Goal: Task Accomplishment & Management: Manage account settings

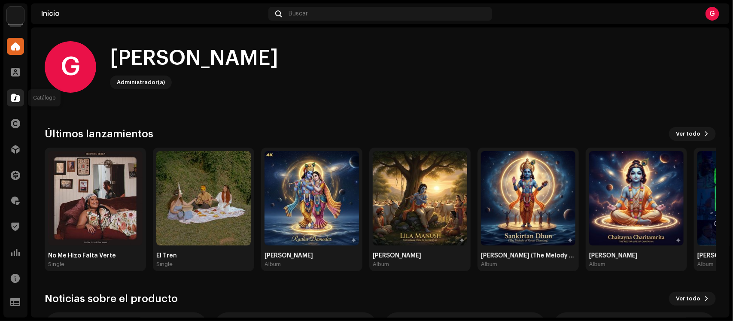
click at [14, 95] on span at bounding box center [15, 98] width 9 height 7
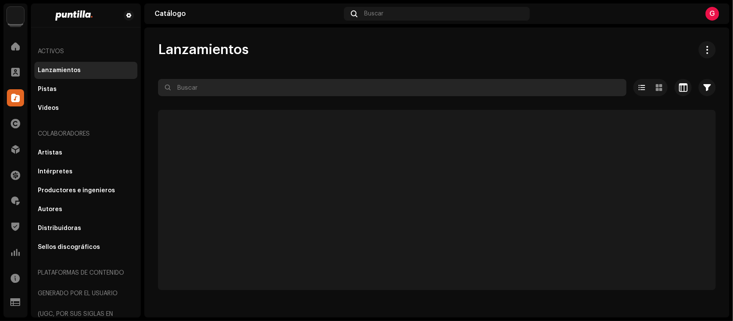
click at [181, 93] on input "text" at bounding box center [392, 87] width 469 height 17
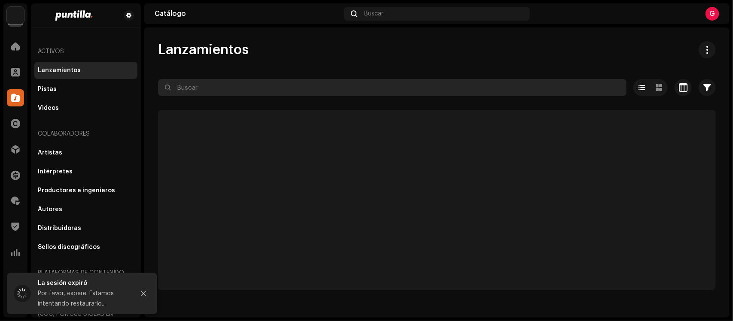
paste input "663899160394"
type input "663899160394"
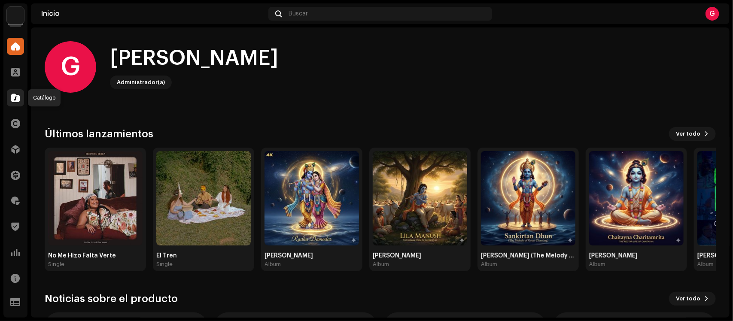
click at [9, 98] on div at bounding box center [15, 97] width 17 height 17
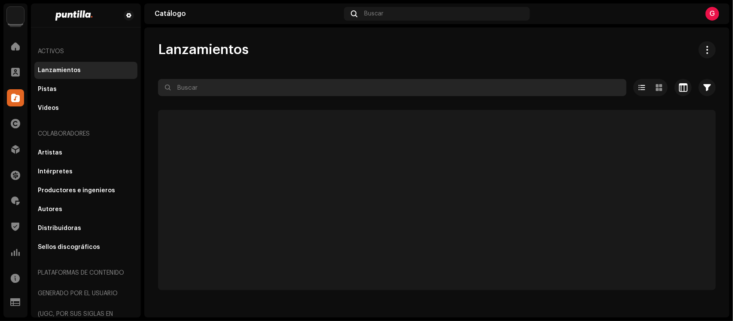
click at [250, 85] on input "text" at bounding box center [392, 87] width 469 height 17
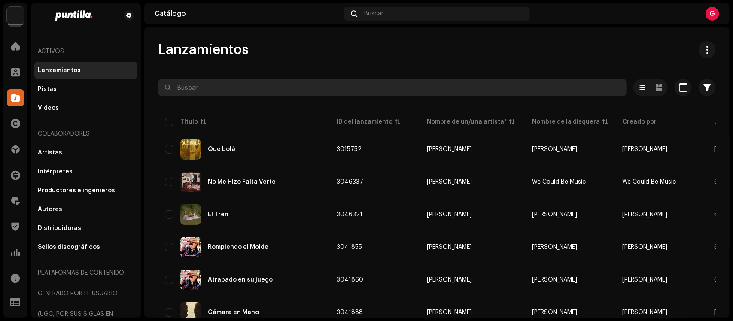
paste input "663899160394"
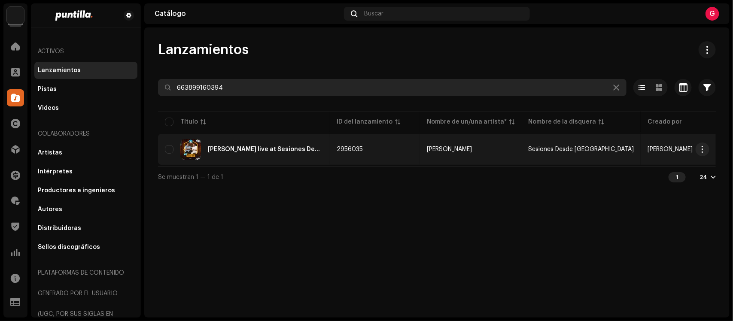
type input "663899160394"
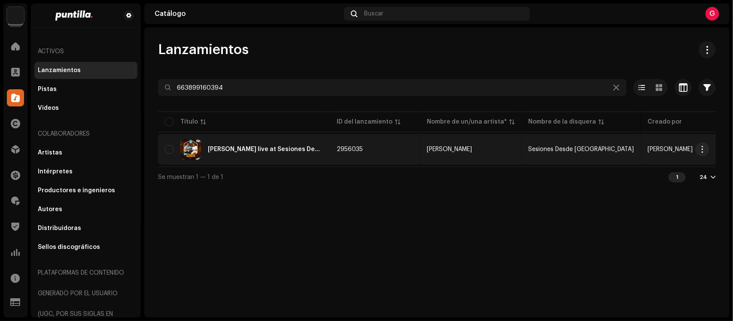
click at [258, 151] on div "[PERSON_NAME] live at Sesiones Desde [GEOGRAPHIC_DATA] [Live]" at bounding box center [265, 150] width 115 height 6
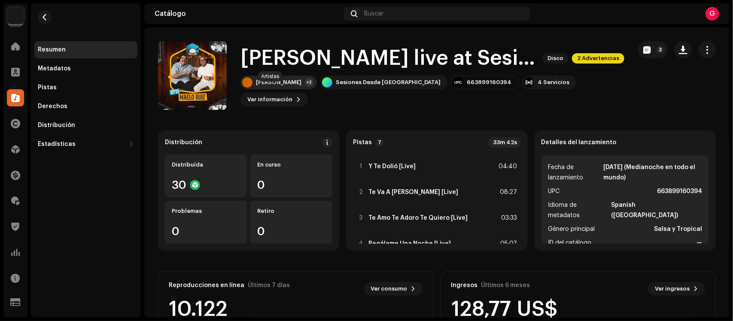
click at [288, 89] on div "[PERSON_NAME] +2" at bounding box center [279, 83] width 76 height 14
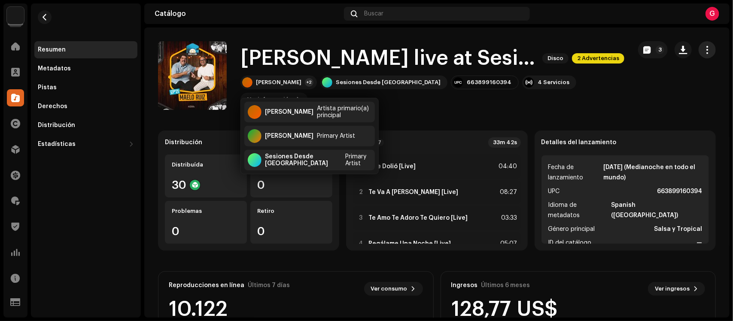
click at [704, 46] on span "button" at bounding box center [708, 49] width 8 height 7
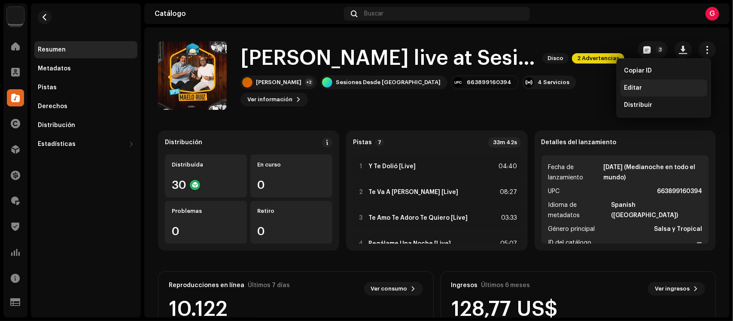
click at [633, 89] on span "Editar" at bounding box center [633, 88] width 18 height 7
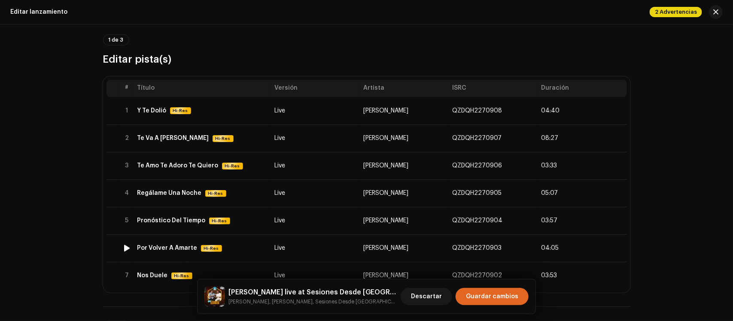
scroll to position [54, 0]
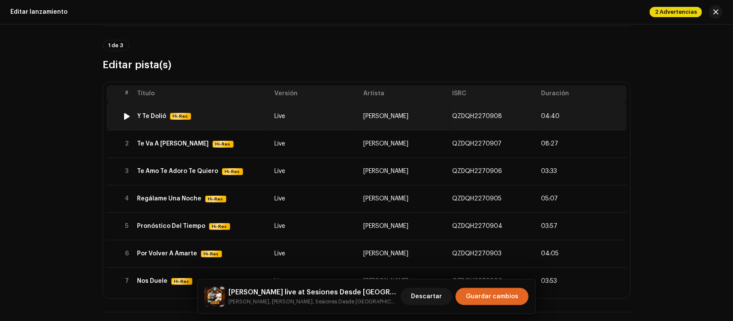
click at [251, 116] on div "Y Te Dolió Hi-Res" at bounding box center [202, 116] width 131 height 7
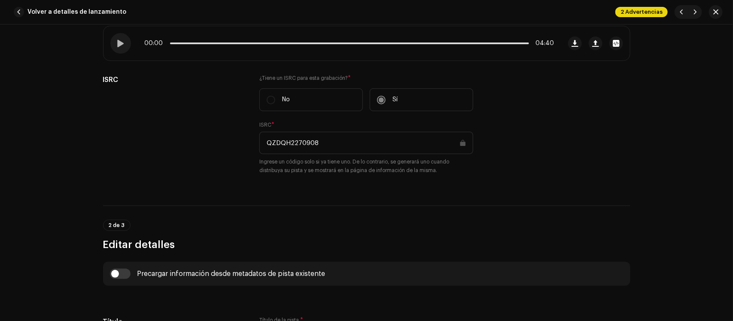
scroll to position [164, 0]
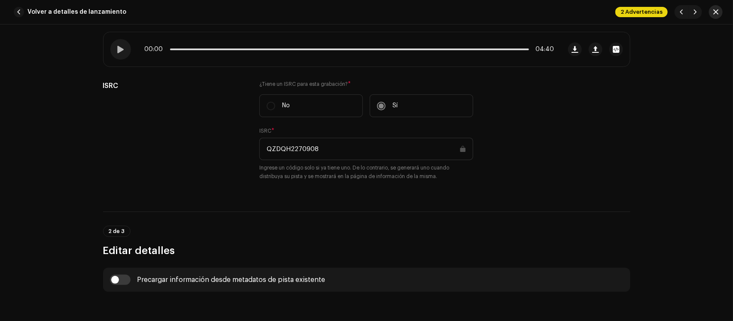
click at [717, 11] on span "button" at bounding box center [716, 12] width 5 height 7
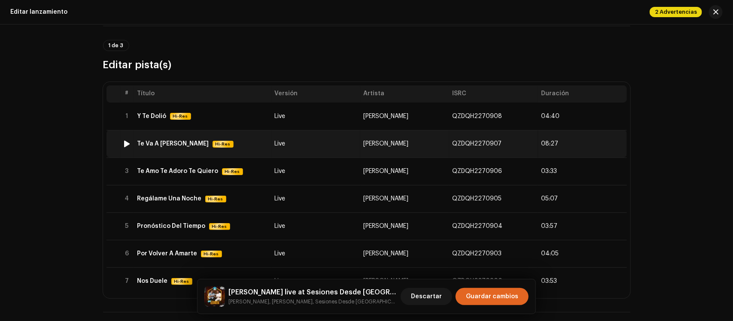
click at [312, 148] on td "Live" at bounding box center [316, 143] width 89 height 27
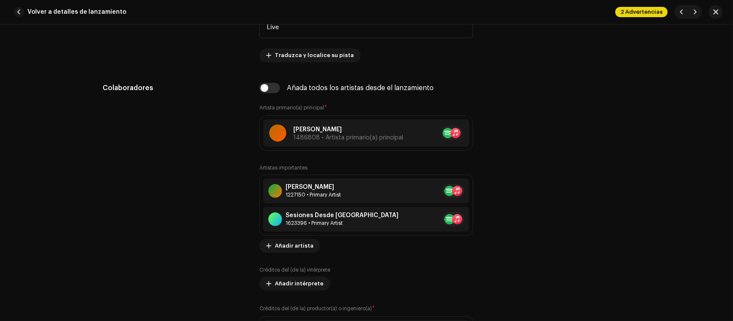
scroll to position [537, 0]
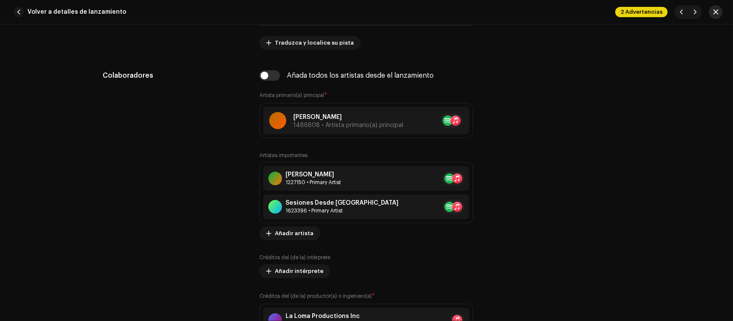
click at [712, 14] on button "button" at bounding box center [716, 12] width 14 height 14
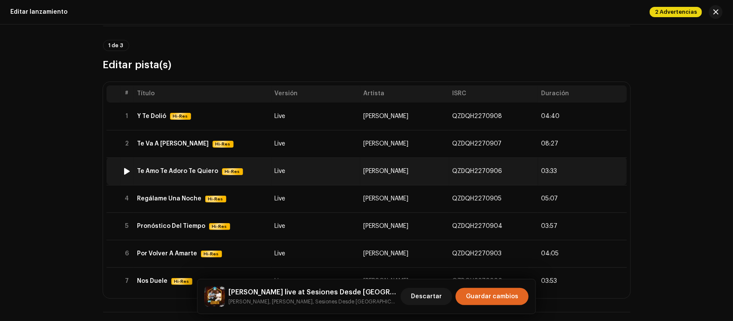
click at [415, 177] on td "[PERSON_NAME]" at bounding box center [404, 171] width 89 height 27
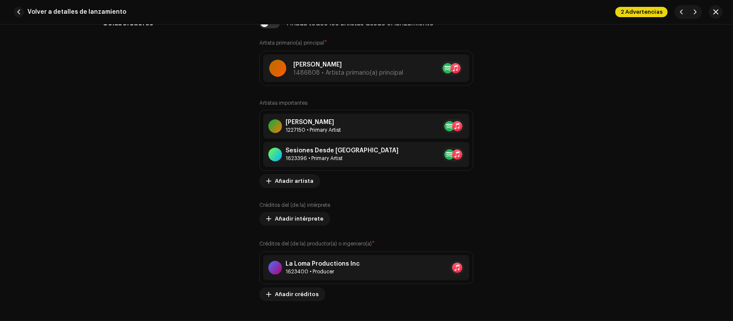
scroll to position [591, 0]
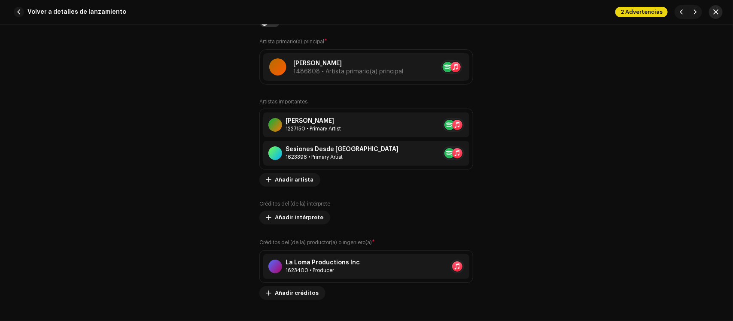
click at [716, 13] on span "button" at bounding box center [716, 12] width 5 height 7
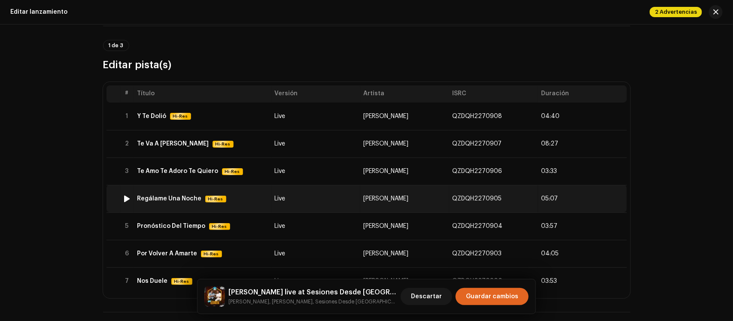
click at [338, 200] on td "Live" at bounding box center [316, 198] width 89 height 27
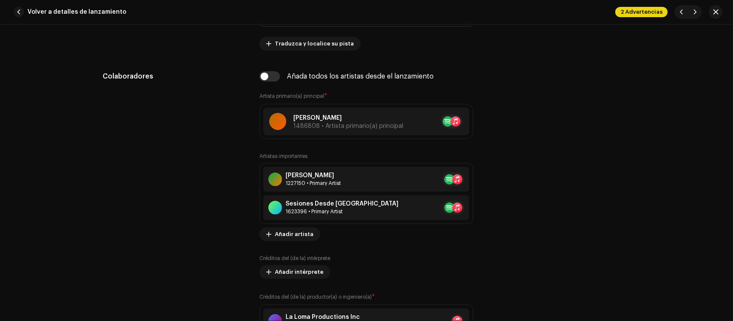
scroll to position [537, 0]
click at [720, 9] on button "button" at bounding box center [716, 12] width 14 height 14
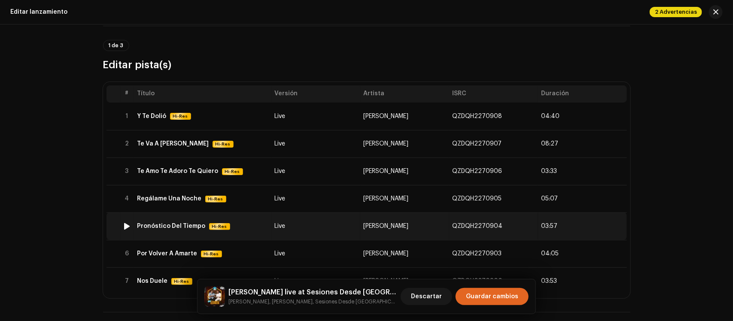
click at [339, 229] on td "Live" at bounding box center [316, 226] width 89 height 27
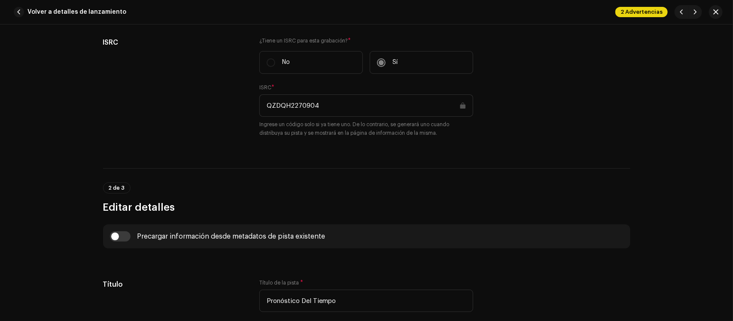
scroll to position [215, 0]
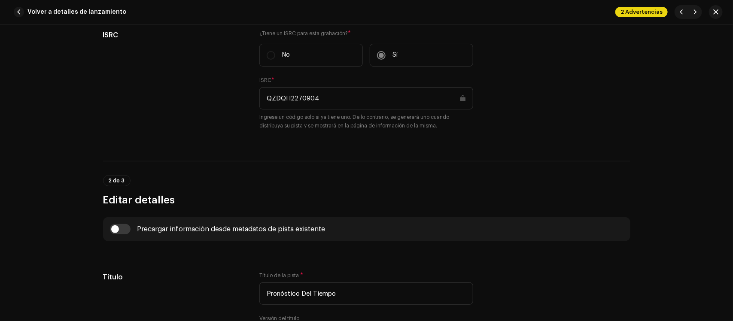
click at [708, 16] on div "2 Advertencias" at bounding box center [669, 12] width 107 height 14
click at [712, 12] on button "button" at bounding box center [716, 12] width 14 height 14
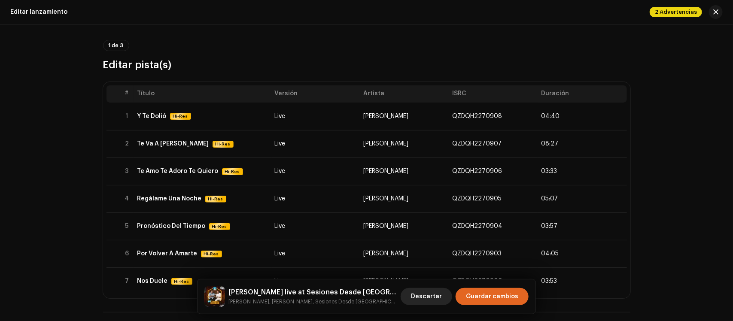
click at [442, 291] on span "Descartar" at bounding box center [426, 296] width 31 height 17
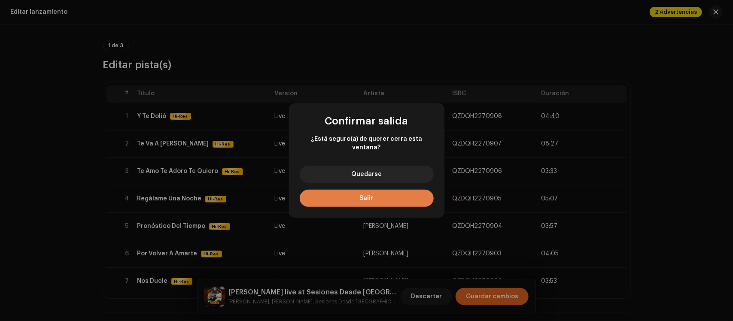
click at [364, 196] on span "Salir" at bounding box center [367, 199] width 14 height 6
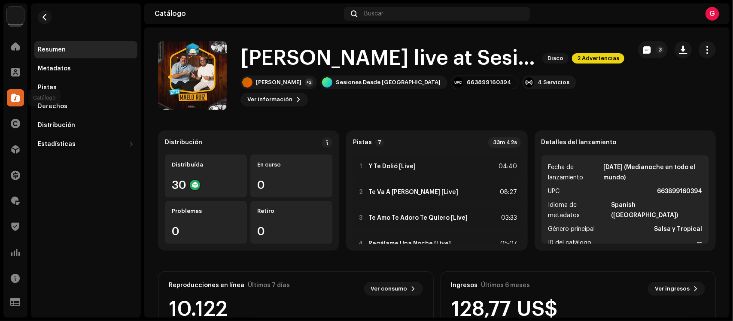
click at [14, 99] on span at bounding box center [15, 98] width 9 height 7
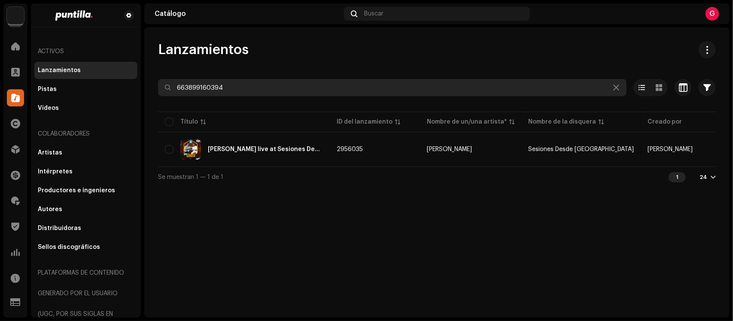
click at [284, 87] on input "663899160394" at bounding box center [392, 87] width 469 height 17
paste input "448"
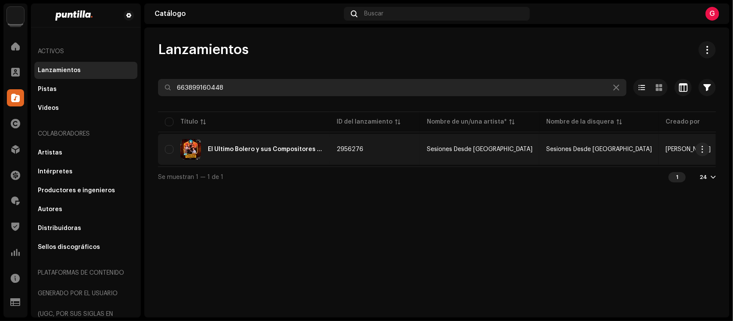
type input "663899160448"
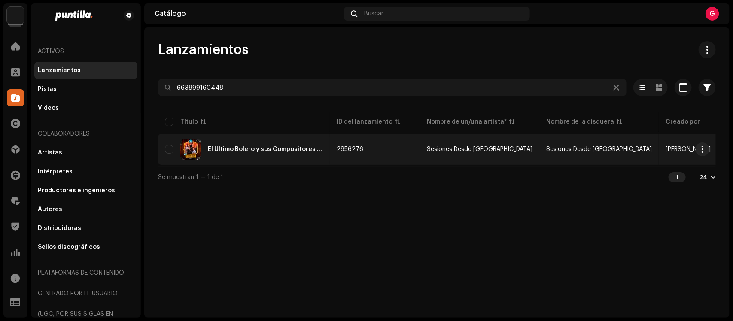
click at [290, 150] on div "El Último Bolero y sus Compositores live at Sesiones Desde [GEOGRAPHIC_DATA]" at bounding box center [265, 150] width 115 height 6
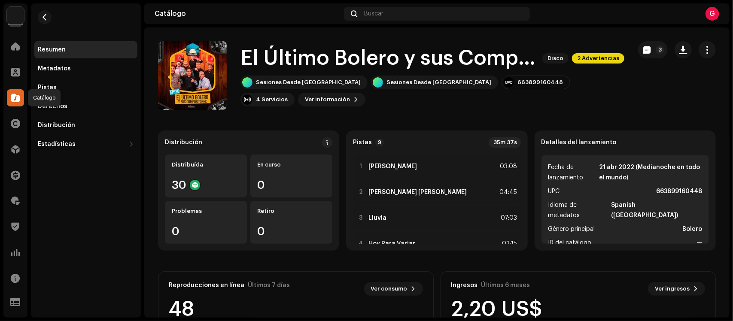
click at [16, 99] on span at bounding box center [15, 98] width 9 height 7
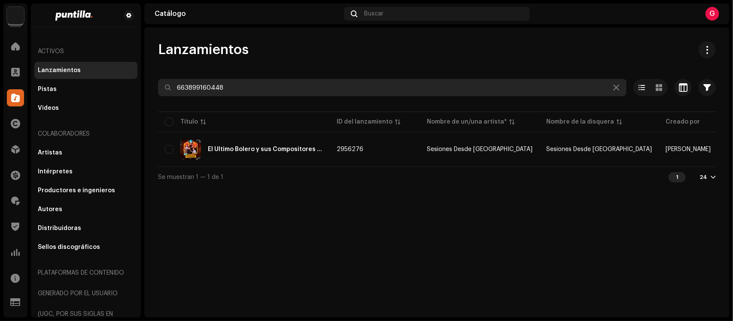
click at [299, 88] on input "663899160448" at bounding box center [392, 87] width 469 height 17
paste input "257"
type input "663899160257"
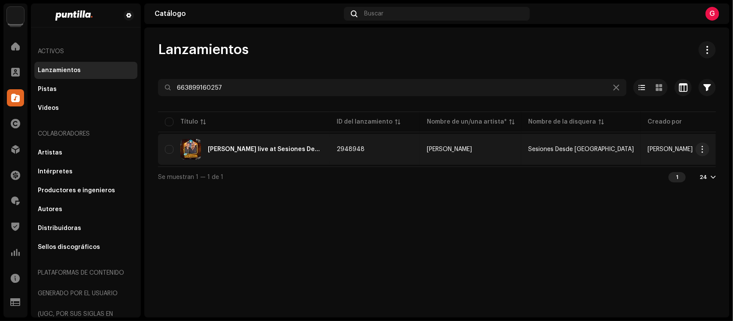
click at [245, 148] on div "[PERSON_NAME] live at Sesiones Desde [GEOGRAPHIC_DATA] [Live]" at bounding box center [265, 150] width 115 height 6
